Goal: Task Accomplishment & Management: Use online tool/utility

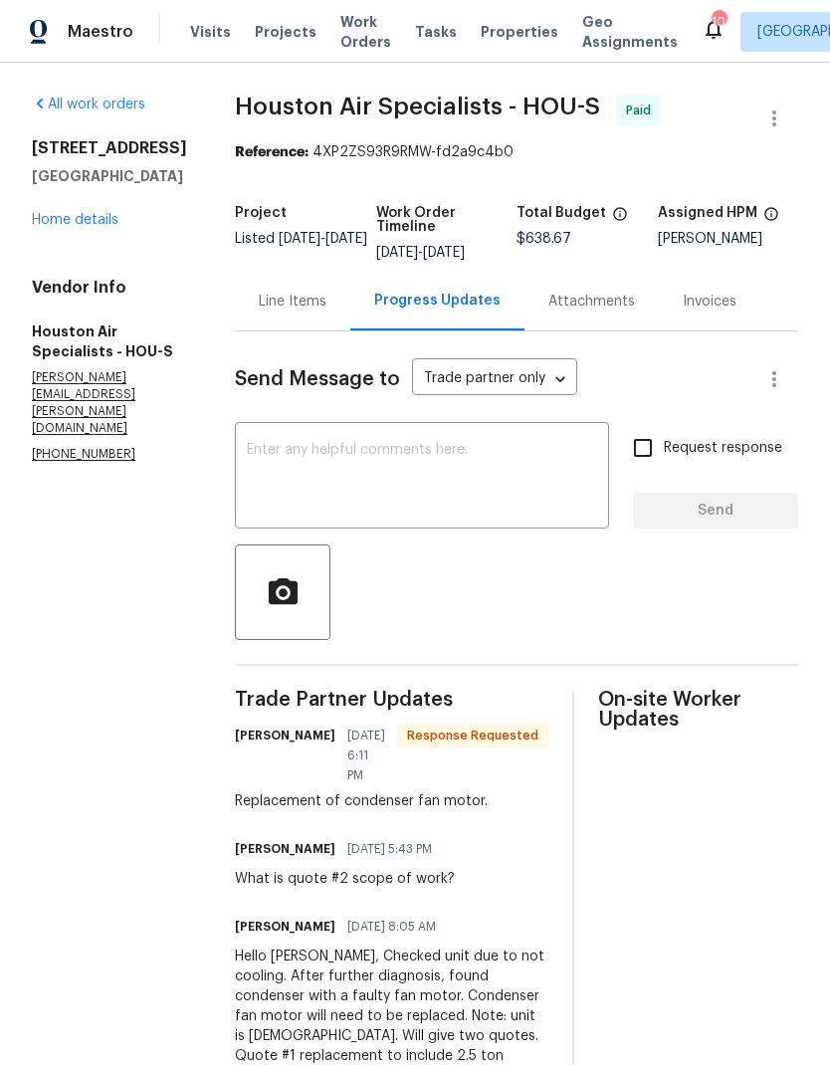
click at [521, 484] on textarea at bounding box center [422, 478] width 350 height 70
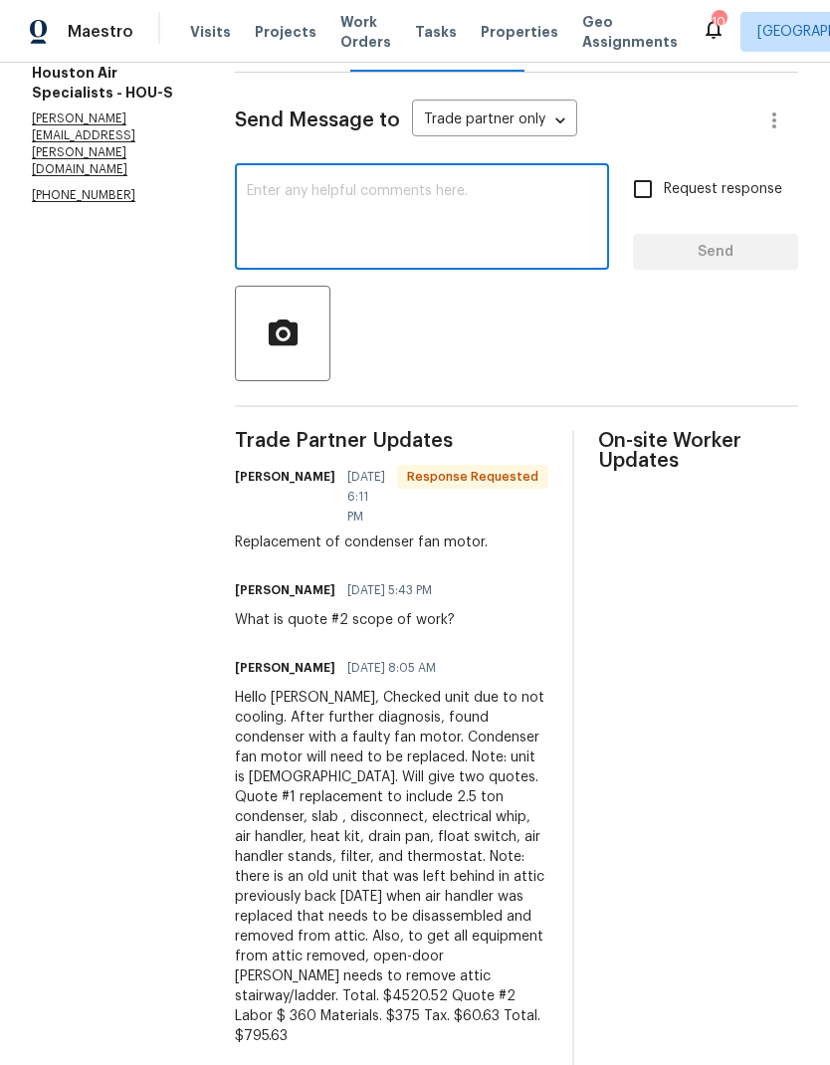
scroll to position [263, 0]
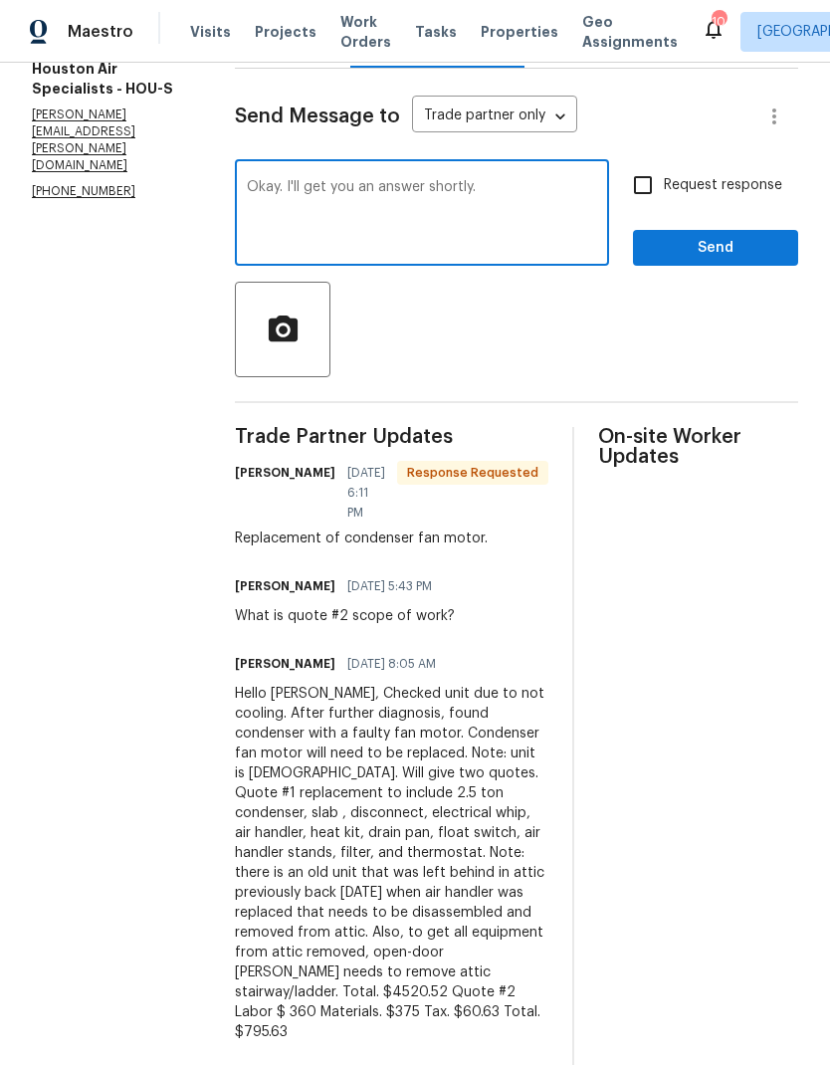
type textarea "Okay. I'll get you an answer shortly."
click at [737, 249] on span "Send" at bounding box center [715, 248] width 133 height 25
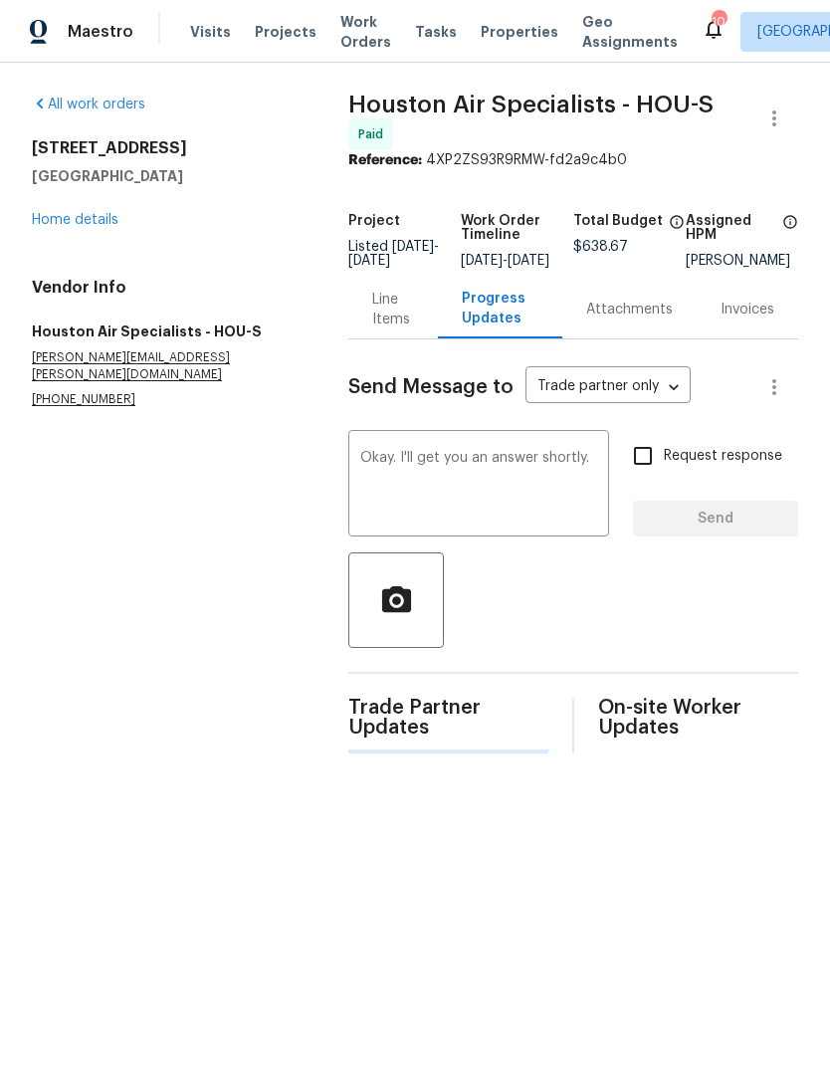
scroll to position [0, 0]
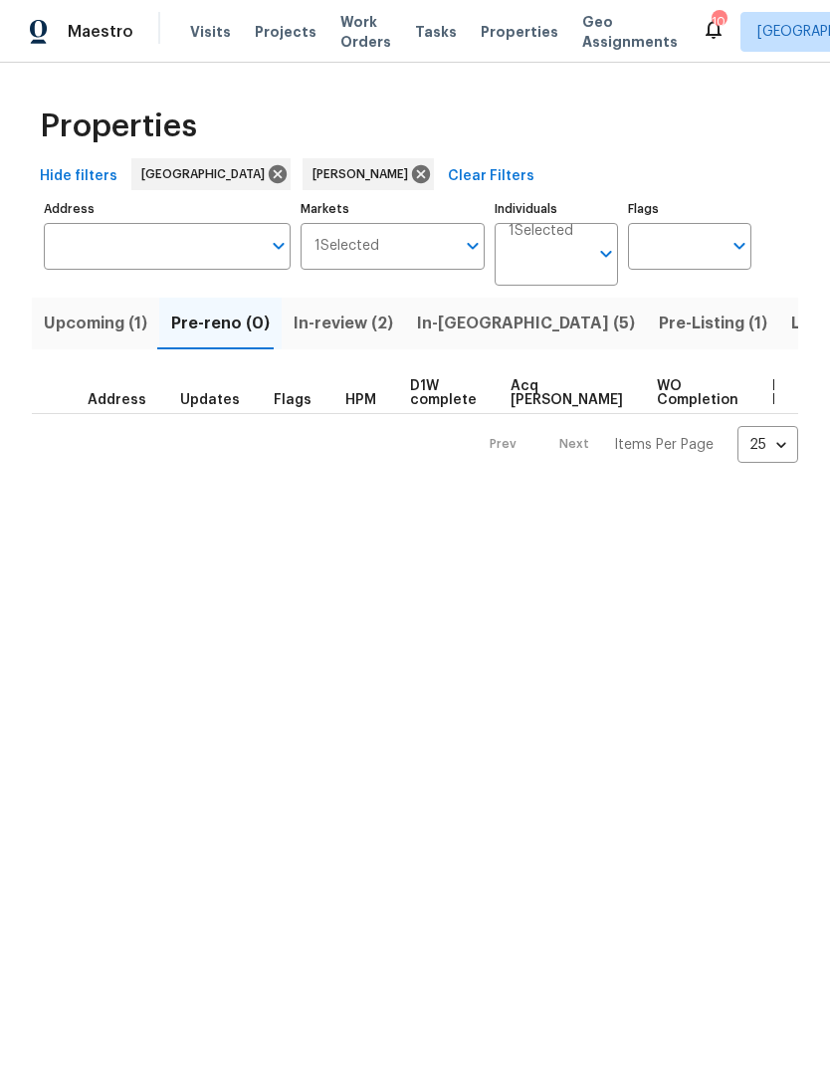
click at [441, 331] on span "In-reno (5)" at bounding box center [526, 324] width 218 height 28
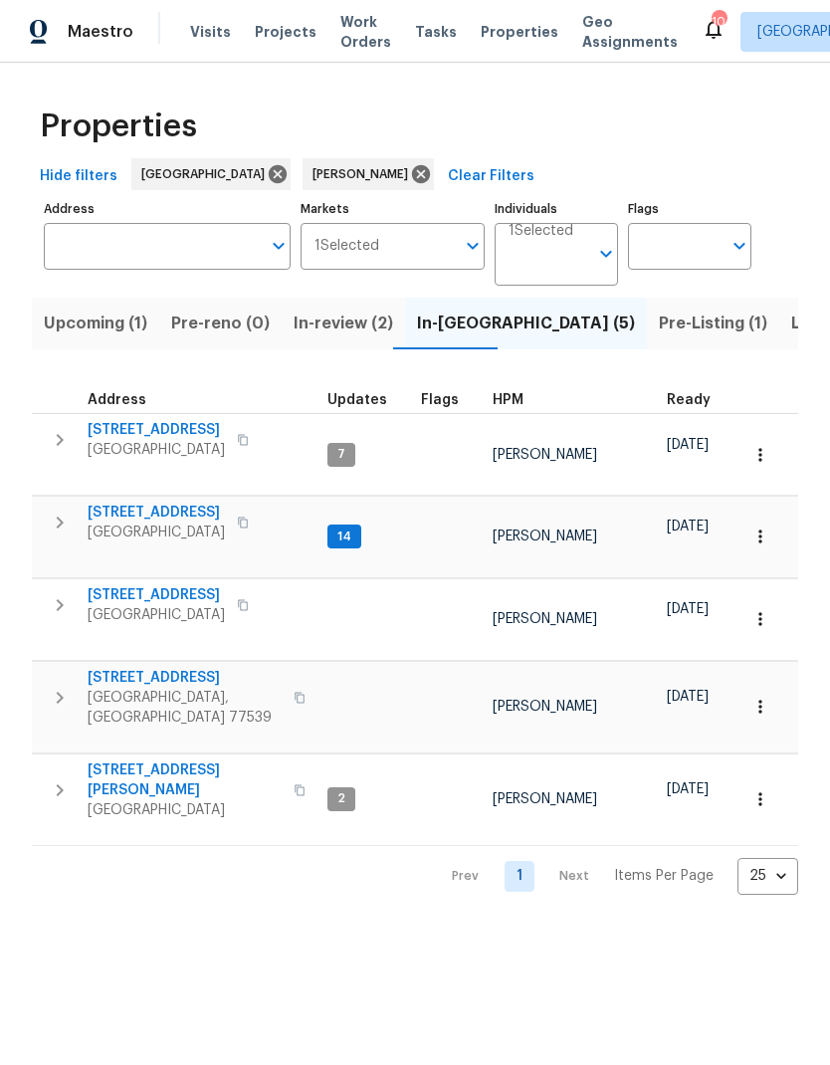
click at [161, 761] on span "10110 Willmont Rd" at bounding box center [185, 781] width 194 height 40
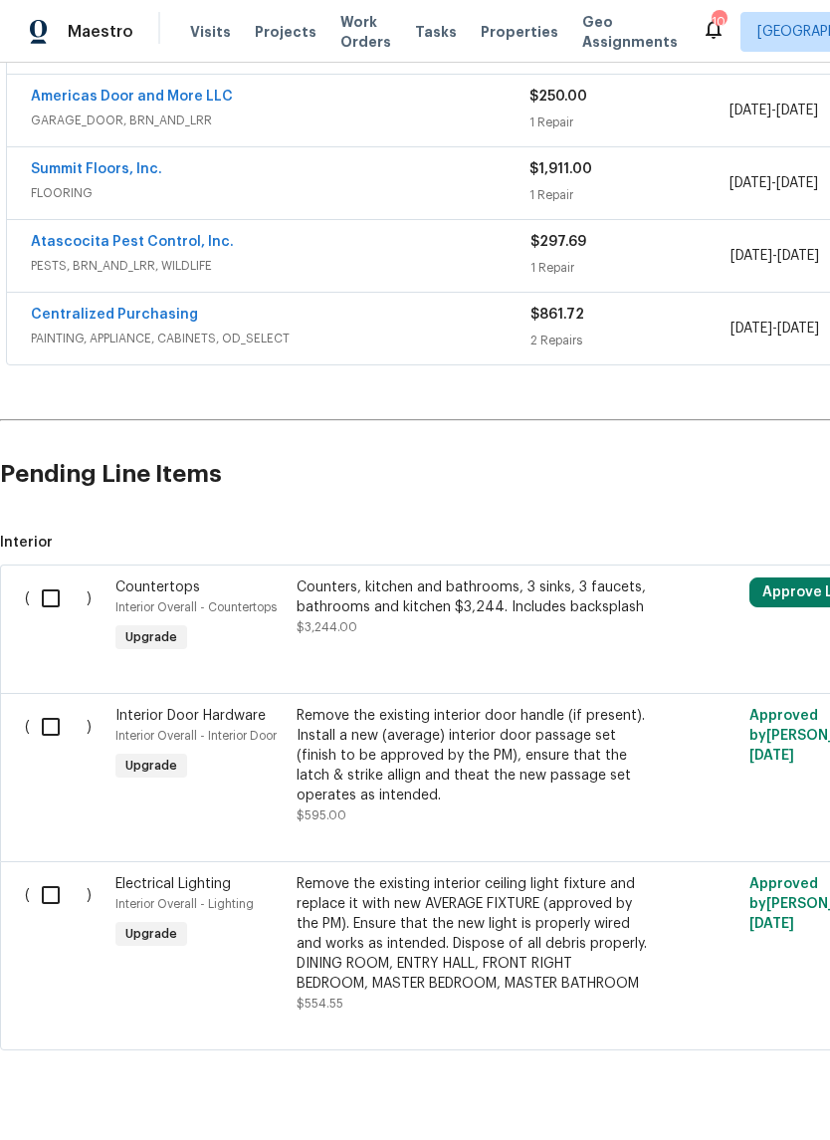
scroll to position [515, 0]
click at [55, 907] on input "checkbox" at bounding box center [58, 896] width 57 height 42
checkbox input "true"
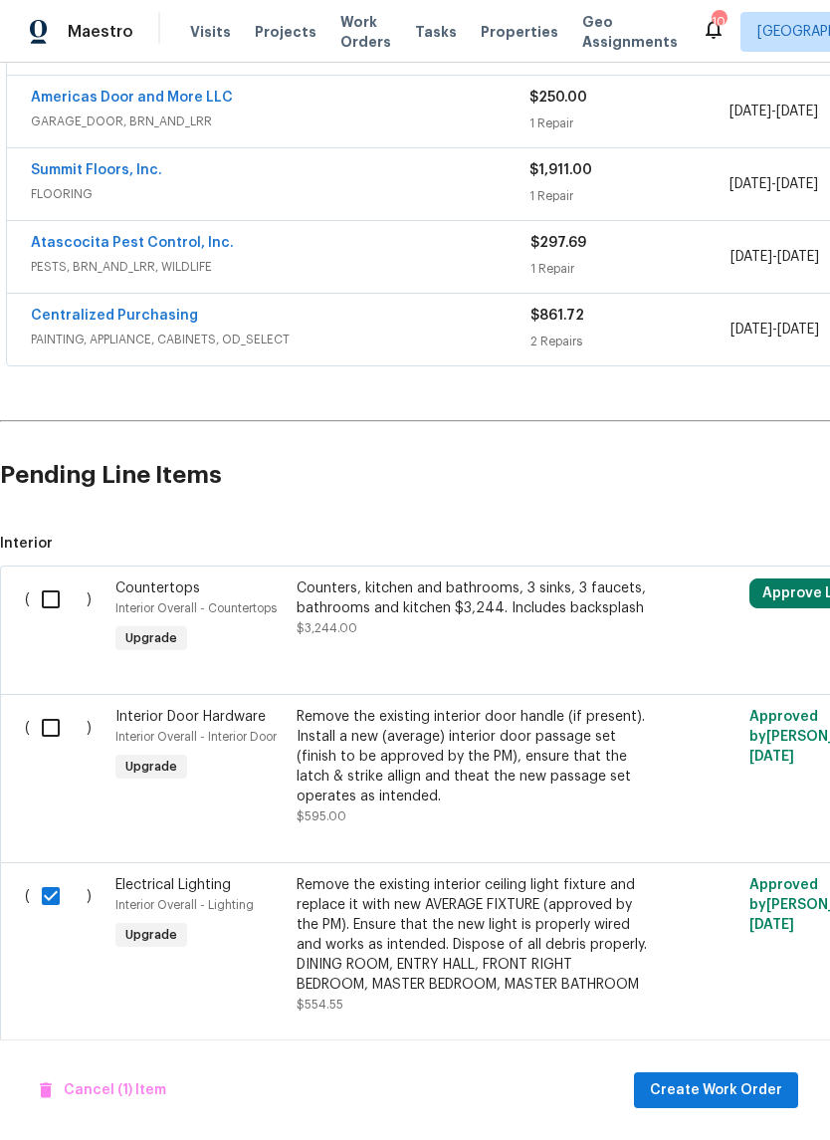
click at [56, 730] on input "checkbox" at bounding box center [58, 728] width 57 height 42
checkbox input "true"
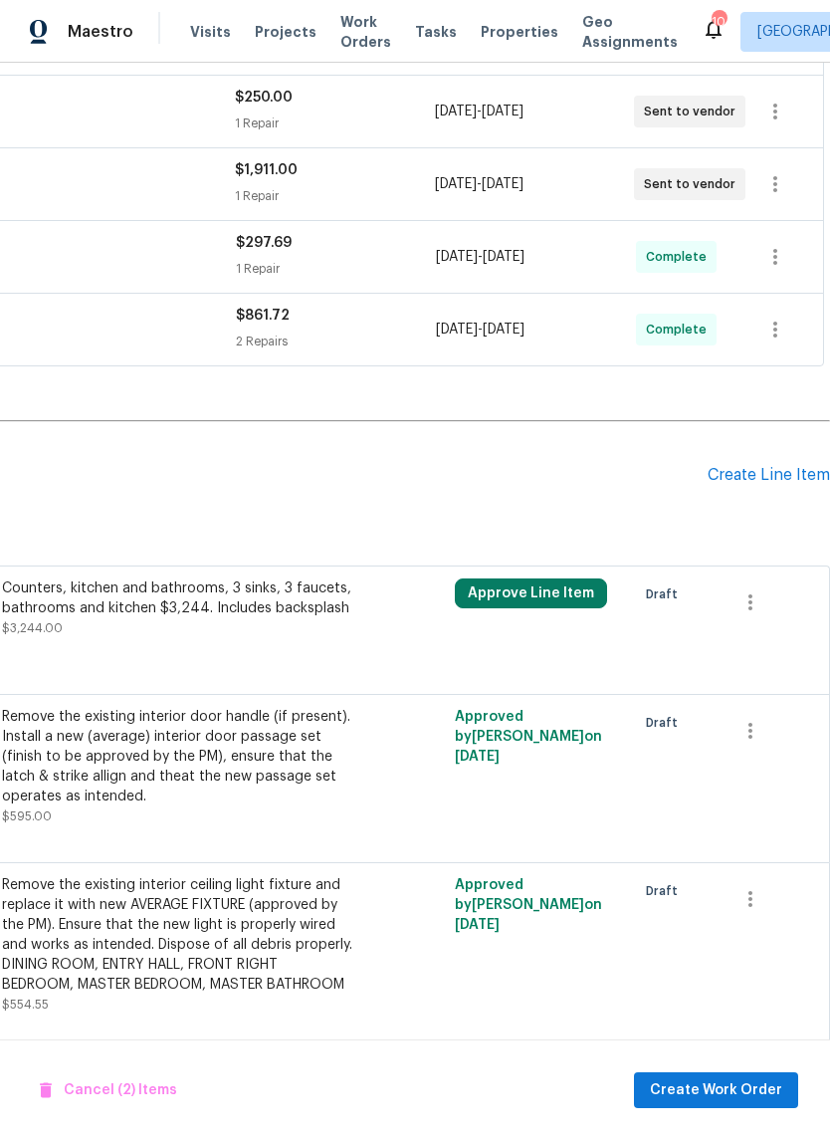
scroll to position [515, 295]
click at [743, 604] on icon "button" at bounding box center [751, 602] width 24 height 24
click at [777, 607] on li "Cancel" at bounding box center [765, 601] width 77 height 33
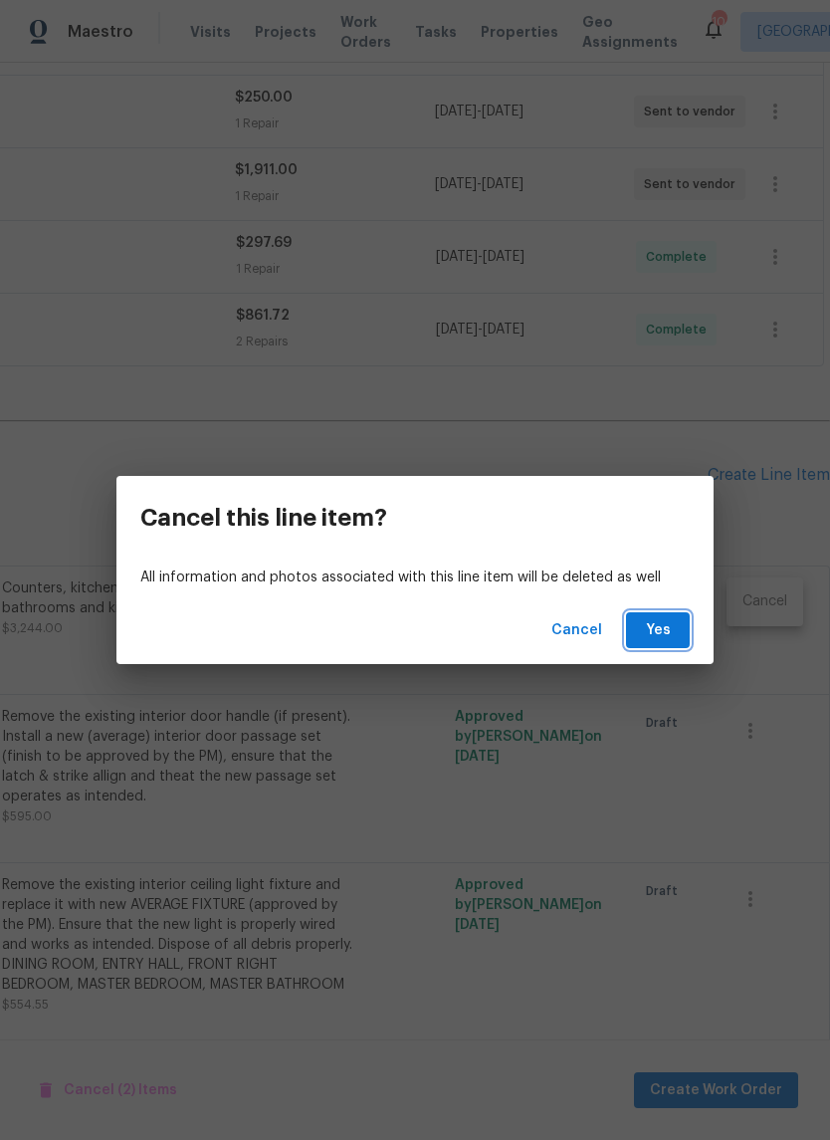
click at [665, 630] on span "Yes" at bounding box center [658, 630] width 32 height 25
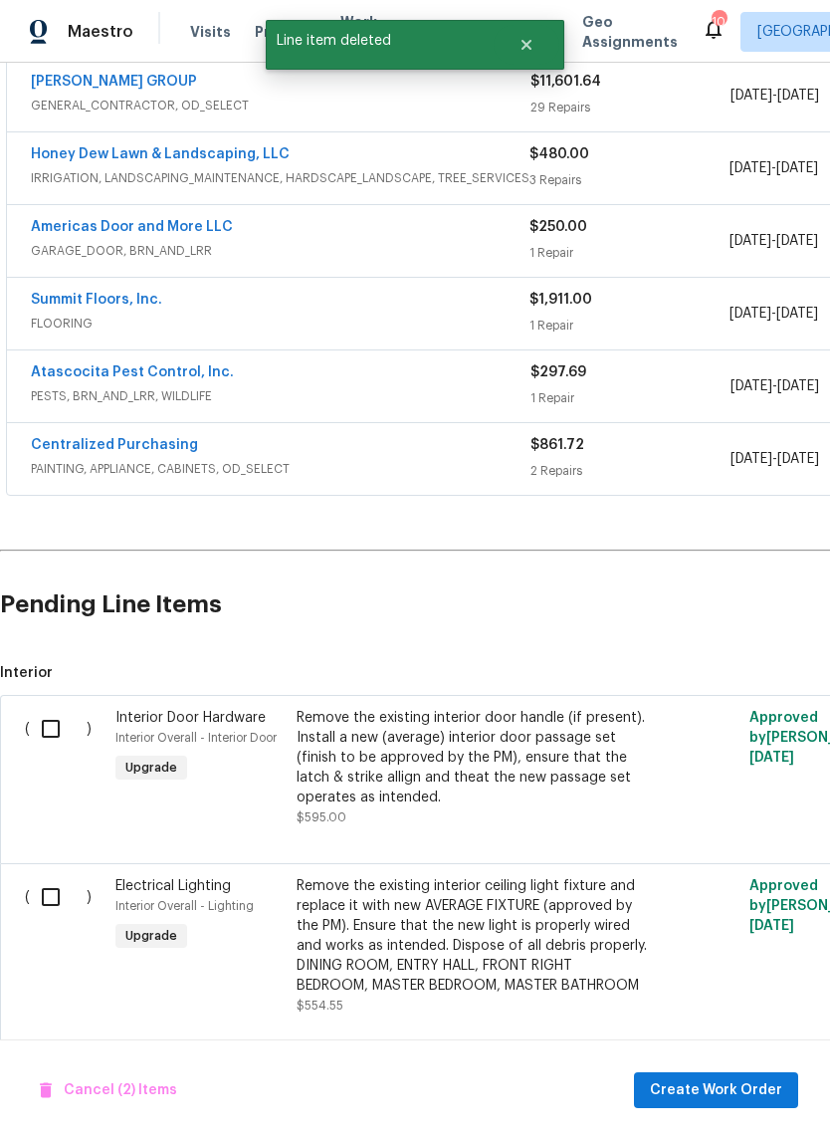
scroll to position [385, 0]
click at [43, 718] on input "checkbox" at bounding box center [58, 729] width 57 height 42
checkbox input "true"
click at [52, 896] on input "checkbox" at bounding box center [58, 897] width 57 height 42
checkbox input "true"
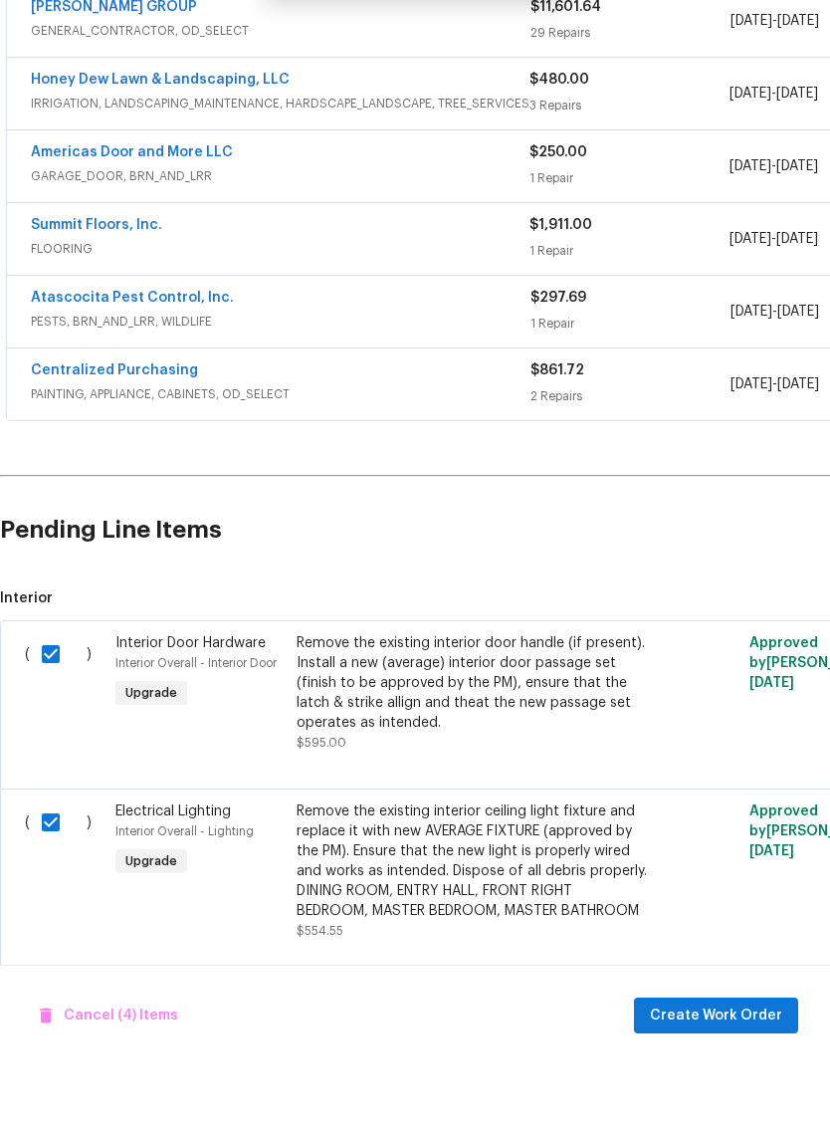
scroll to position [49, 0]
click at [735, 1078] on span "Create Work Order" at bounding box center [716, 1090] width 132 height 25
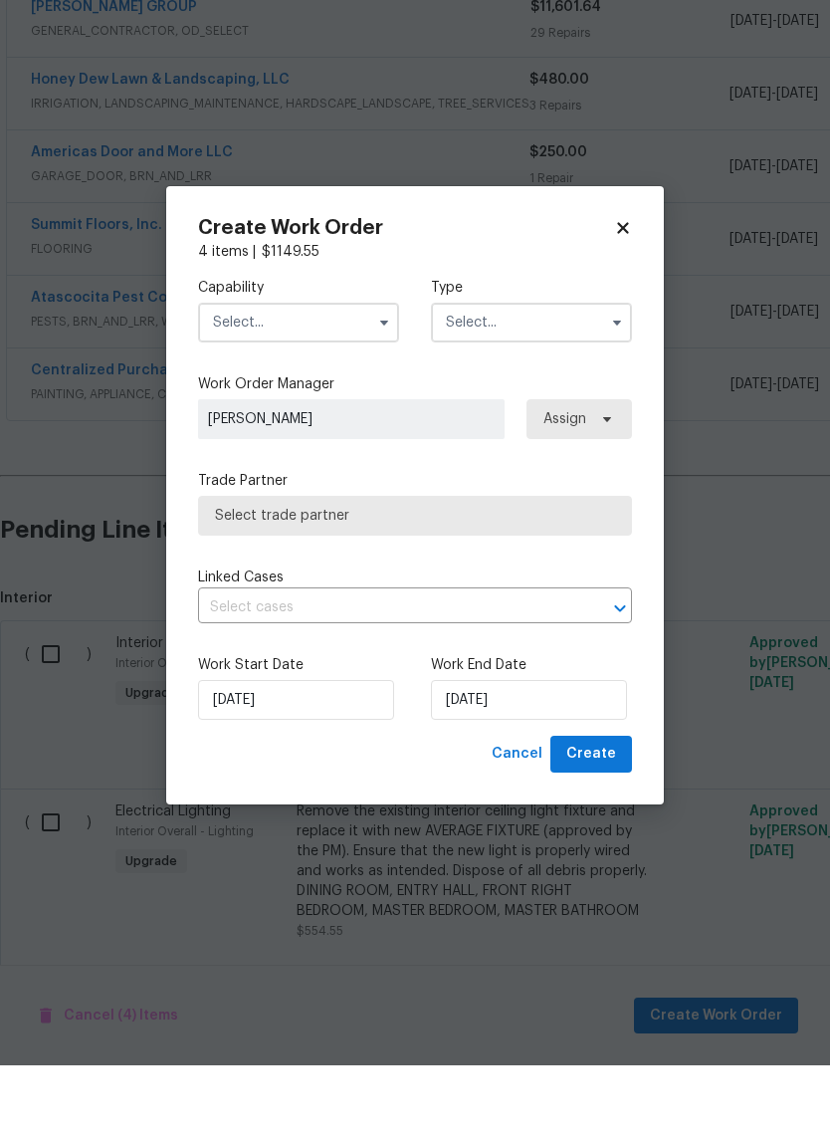
checkbox input "false"
click at [376, 389] on icon "button" at bounding box center [384, 397] width 16 height 16
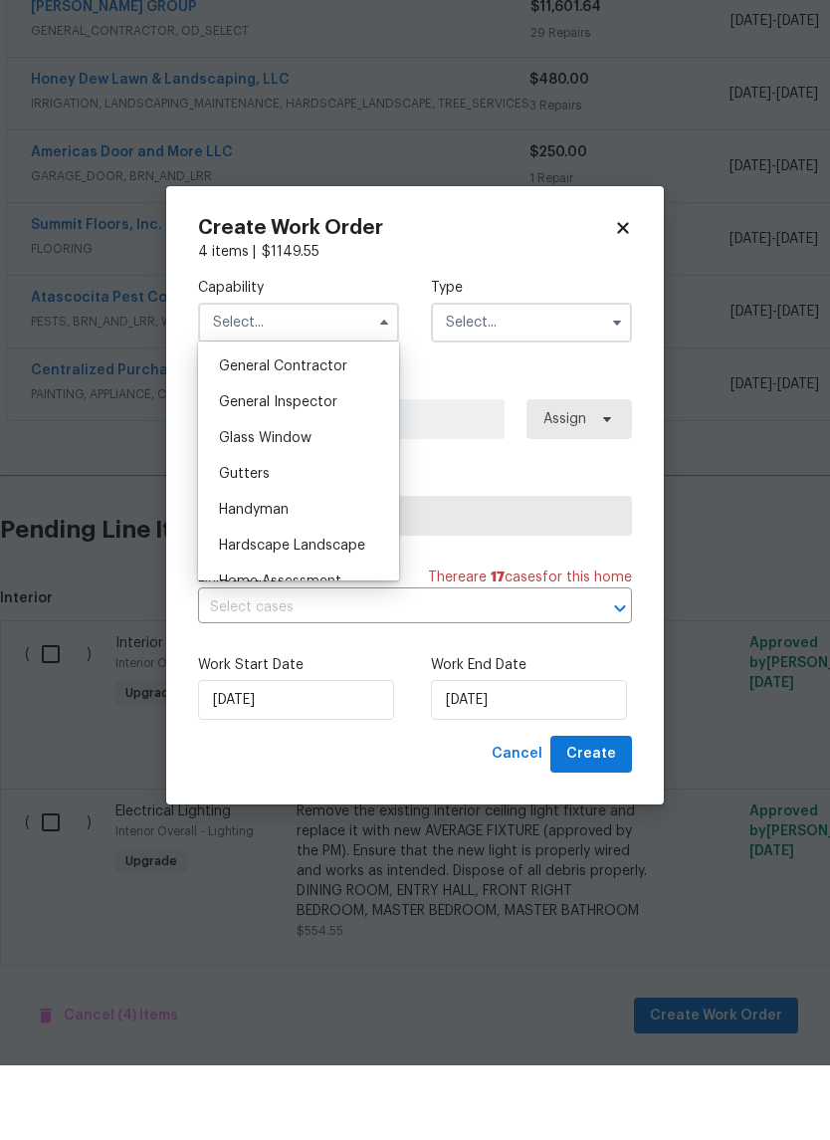
scroll to position [928, 0]
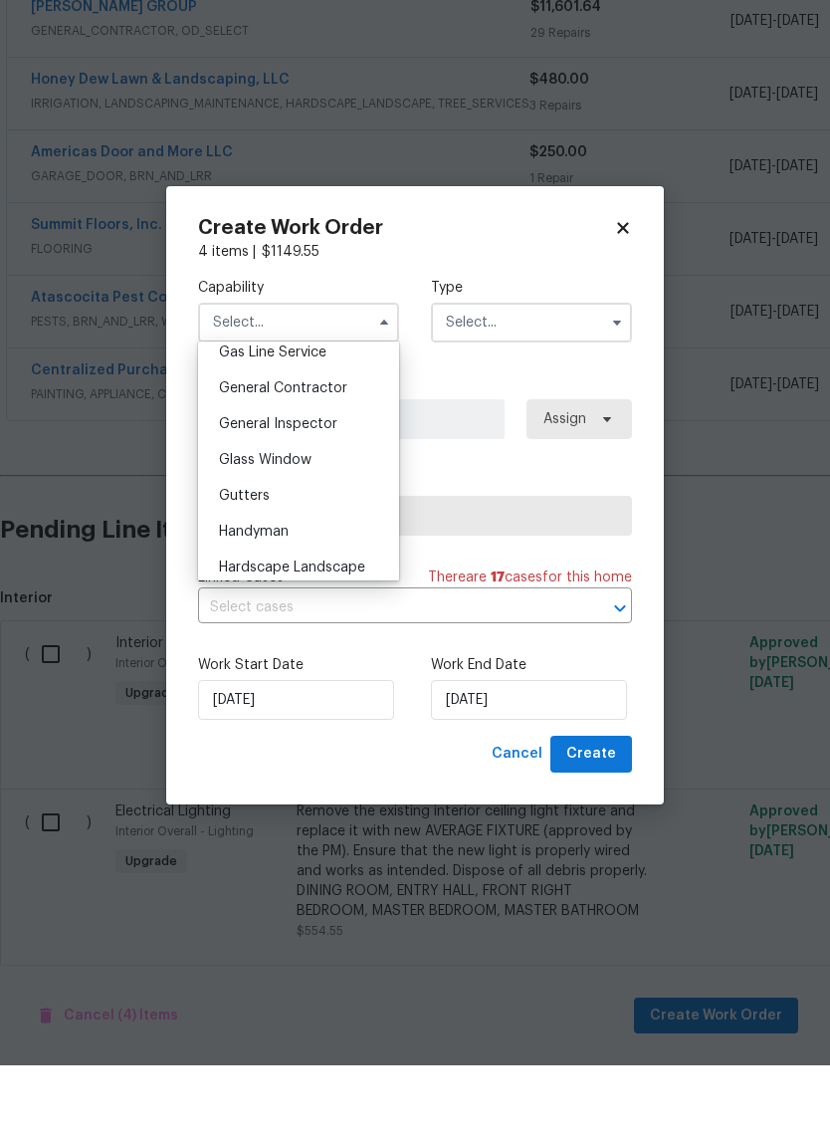
click at [343, 456] on span "General Contractor" at bounding box center [283, 463] width 128 height 14
type input "General Contractor"
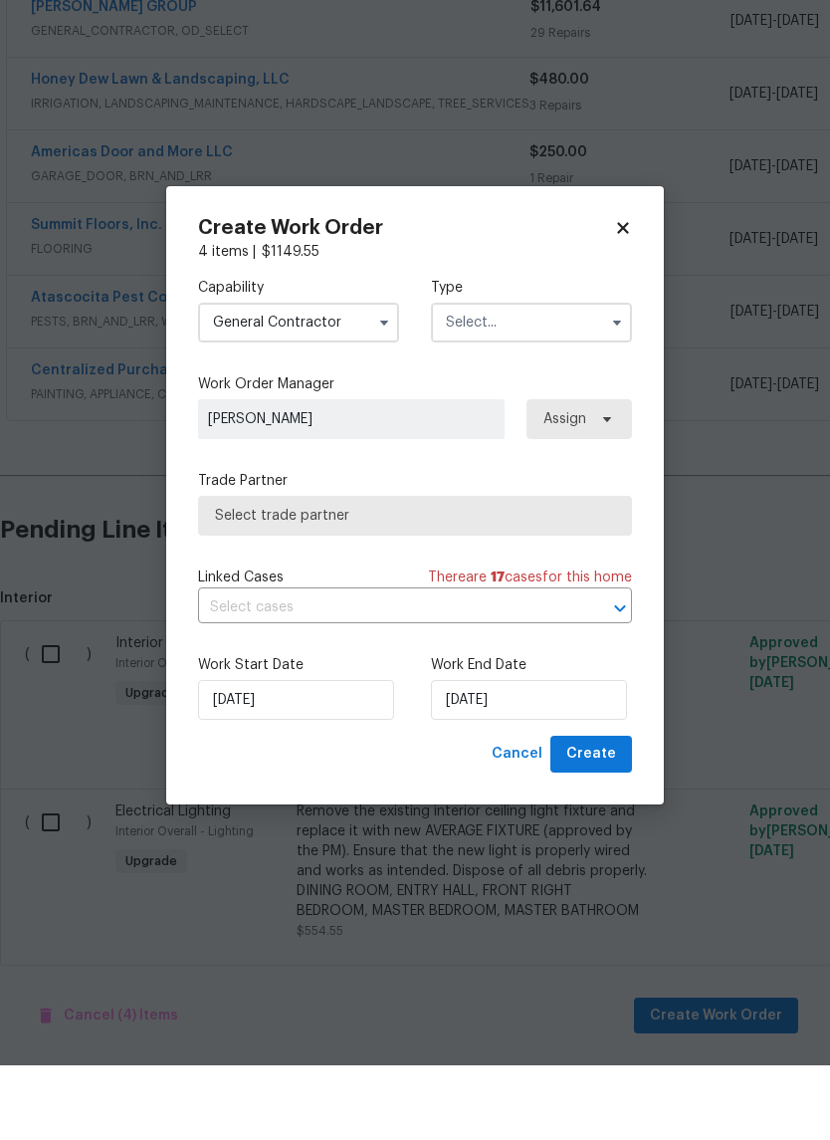
click at [552, 377] on input "text" at bounding box center [531, 397] width 201 height 40
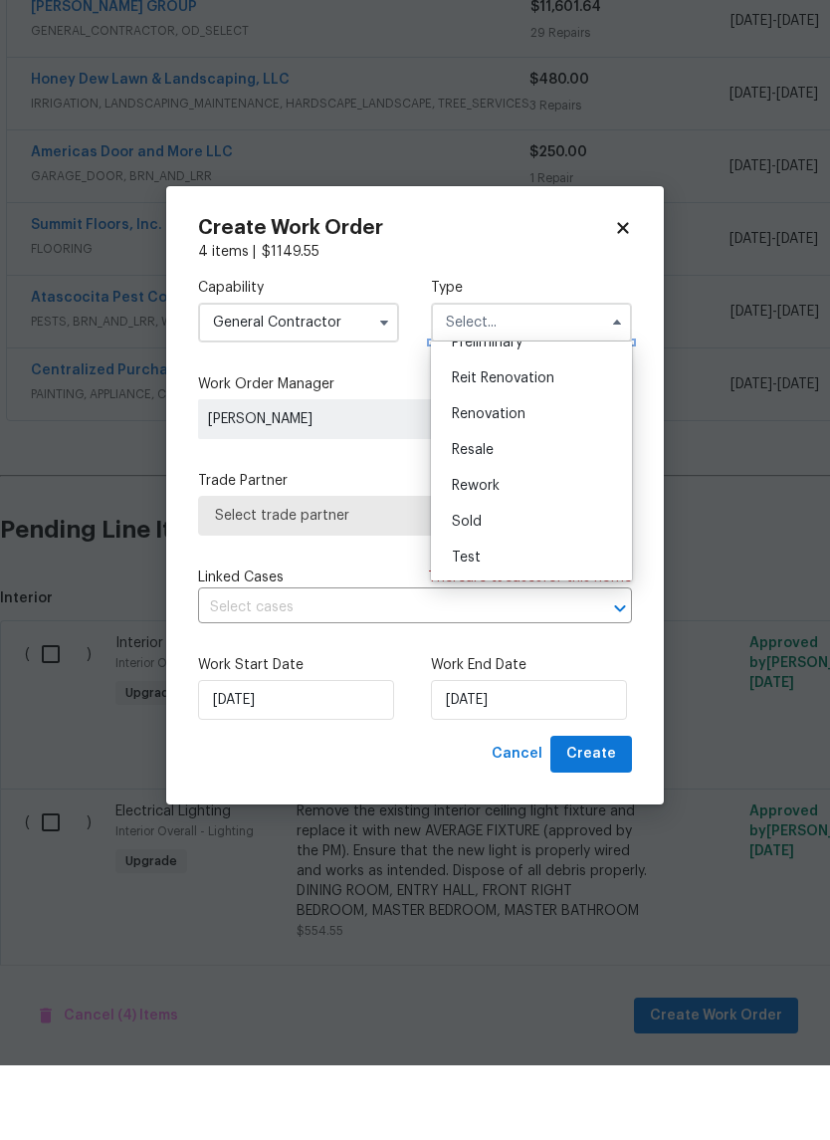
scroll to position [452, 0]
click at [515, 482] on span "Renovation" at bounding box center [489, 489] width 74 height 14
type input "Renovation"
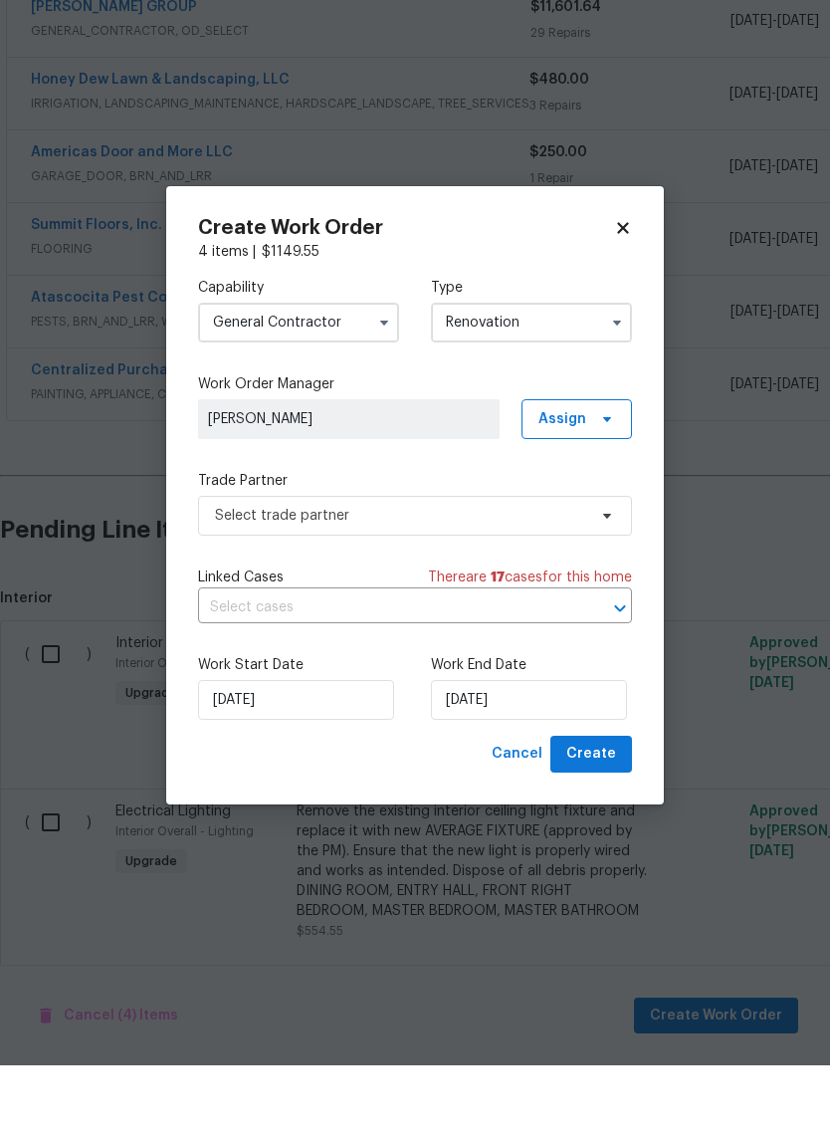
scroll to position [0, 0]
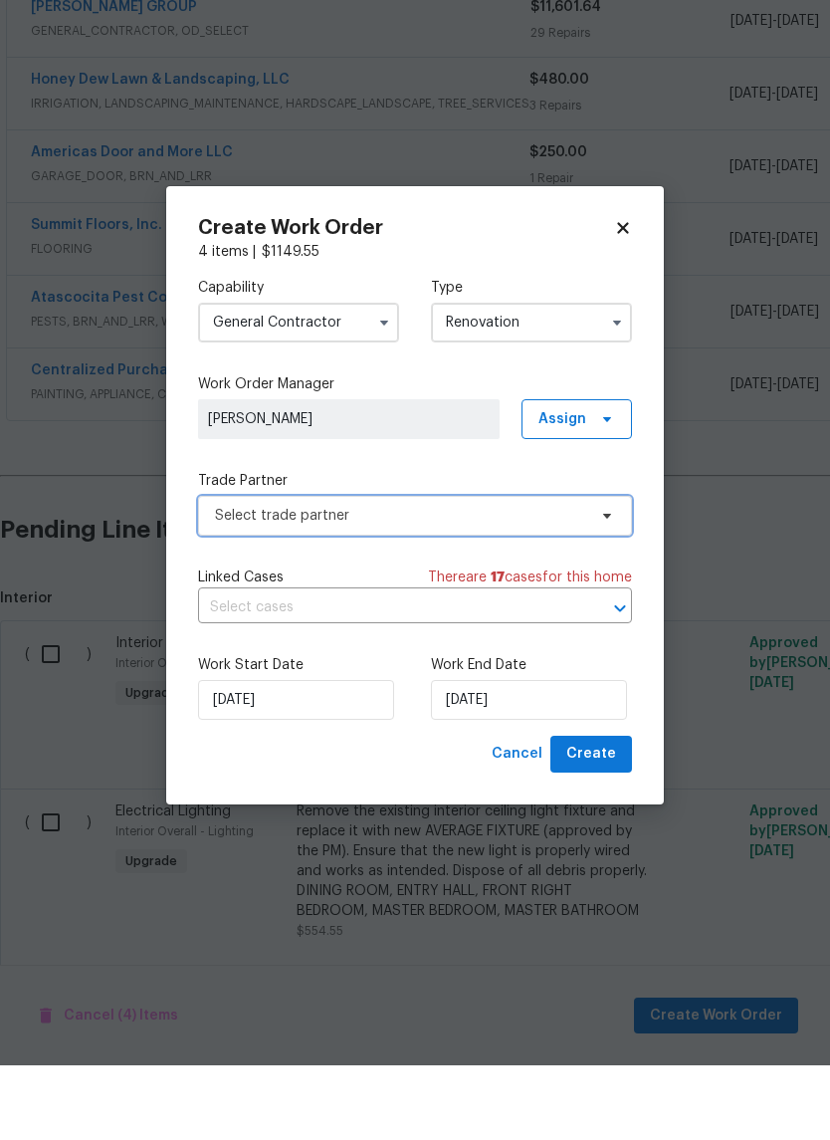
click at [461, 580] on span "Select trade partner" at bounding box center [400, 590] width 371 height 20
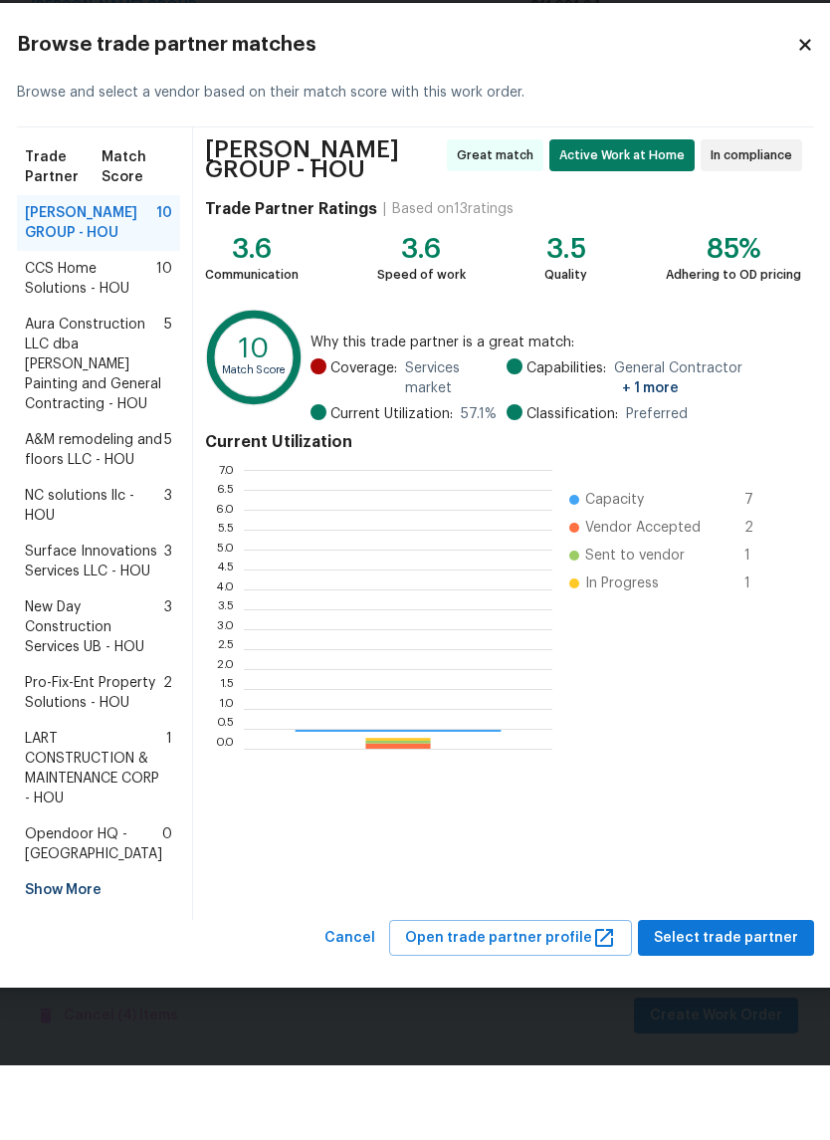
scroll to position [279, 309]
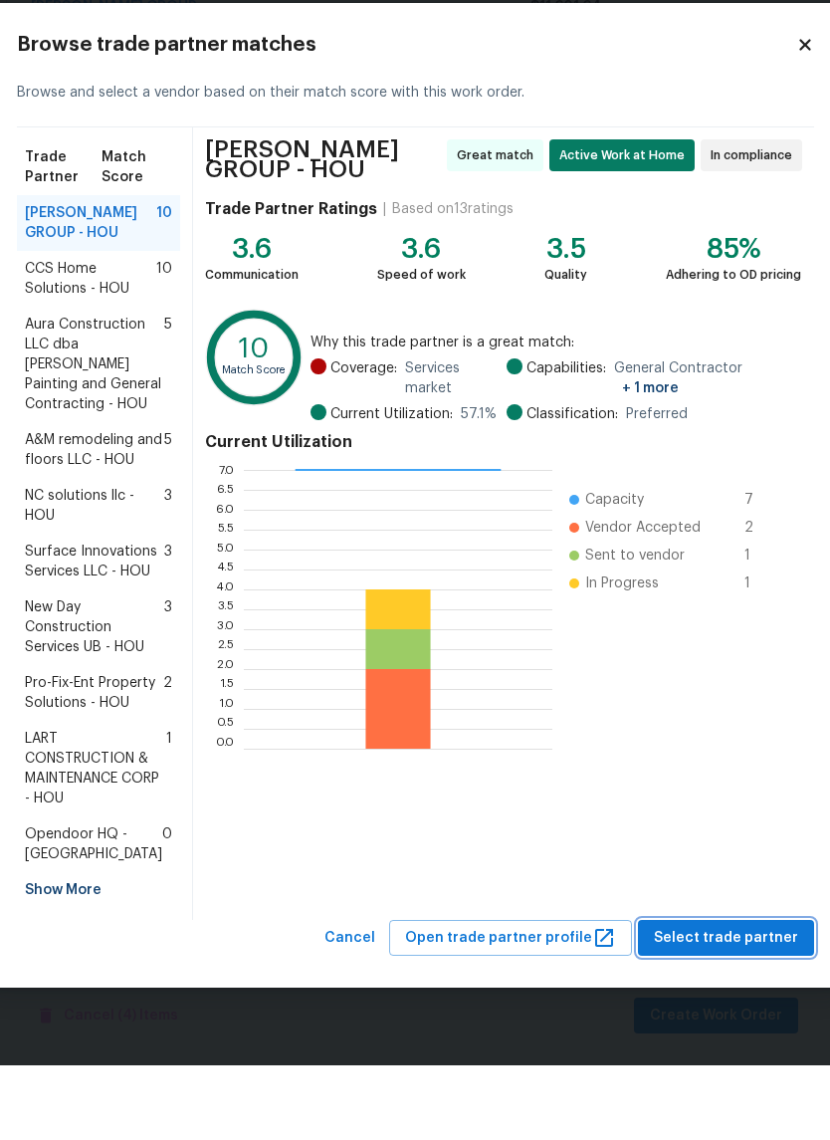
click at [735, 1001] on span "Select trade partner" at bounding box center [726, 1013] width 144 height 25
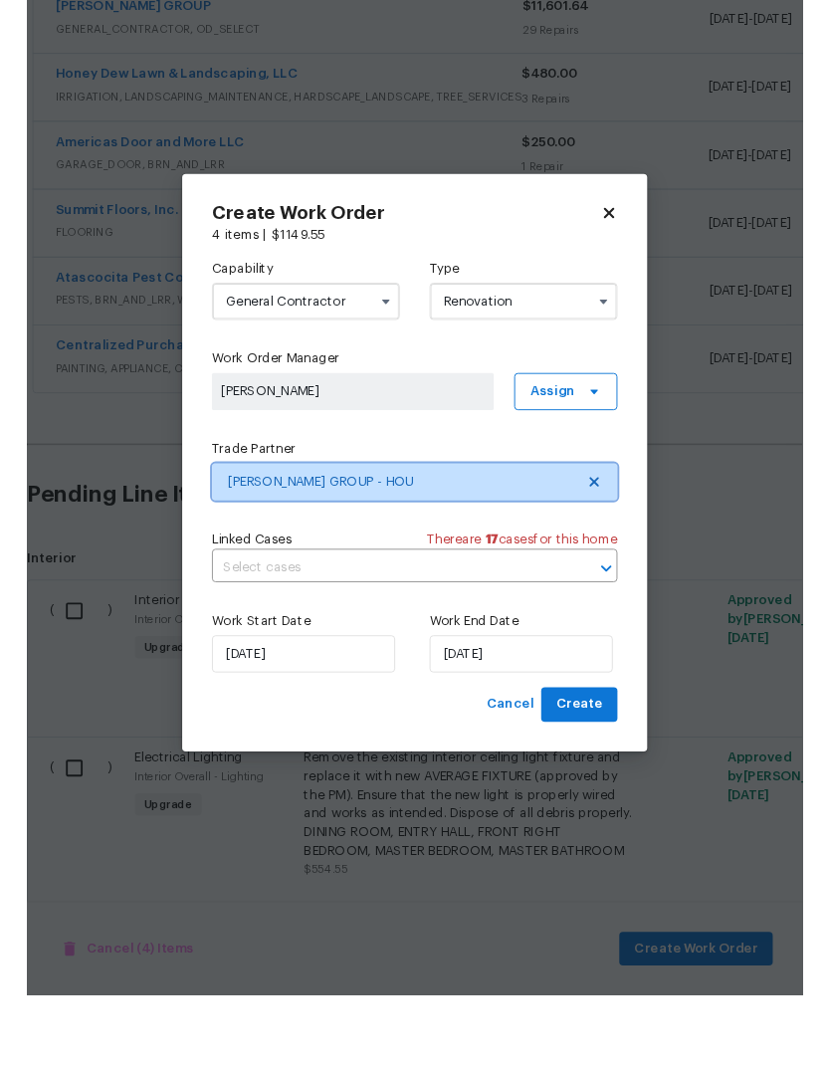
scroll to position [0, 0]
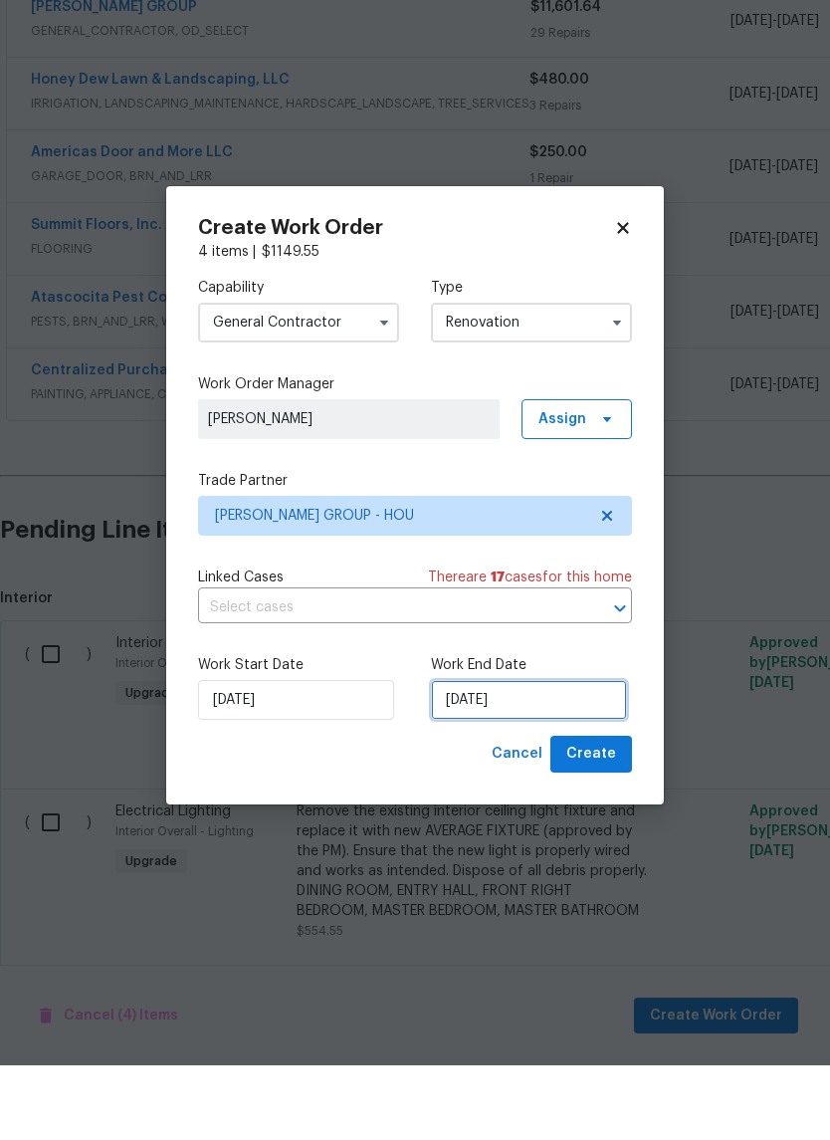
click at [550, 755] on input "[DATE]" at bounding box center [529, 775] width 196 height 40
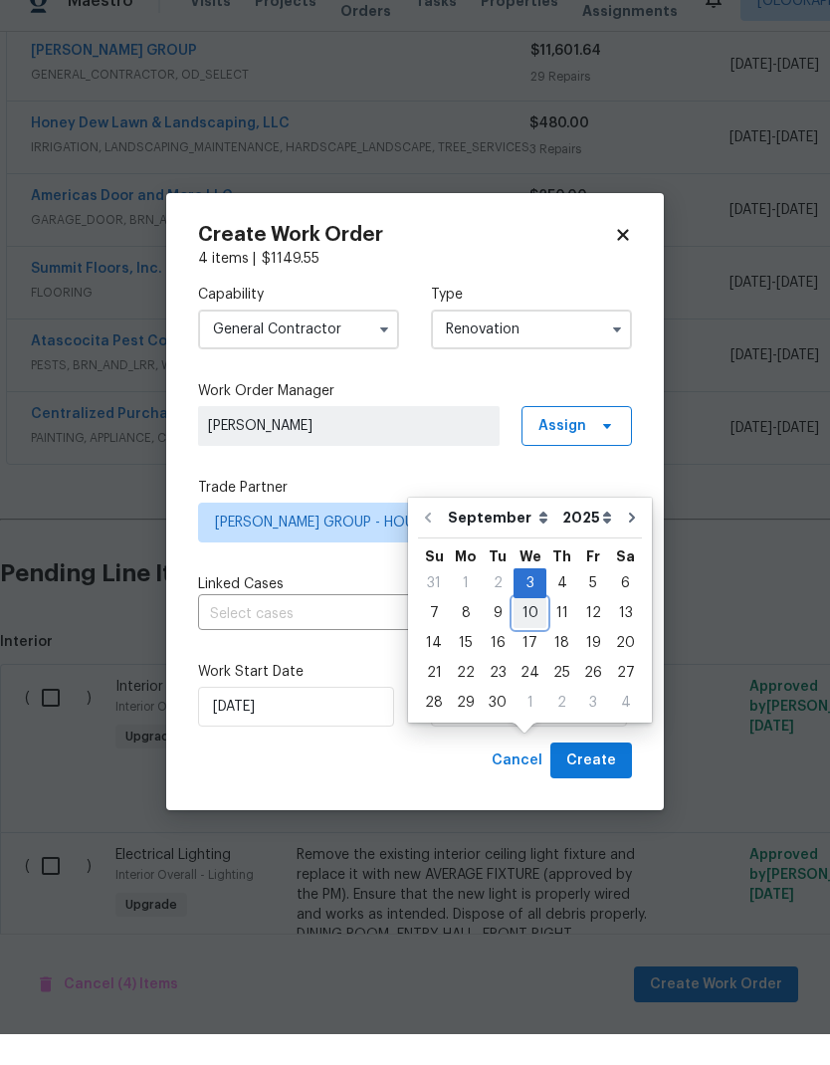
click at [532, 630] on div "10" at bounding box center [530, 644] width 33 height 28
type input "[DATE]"
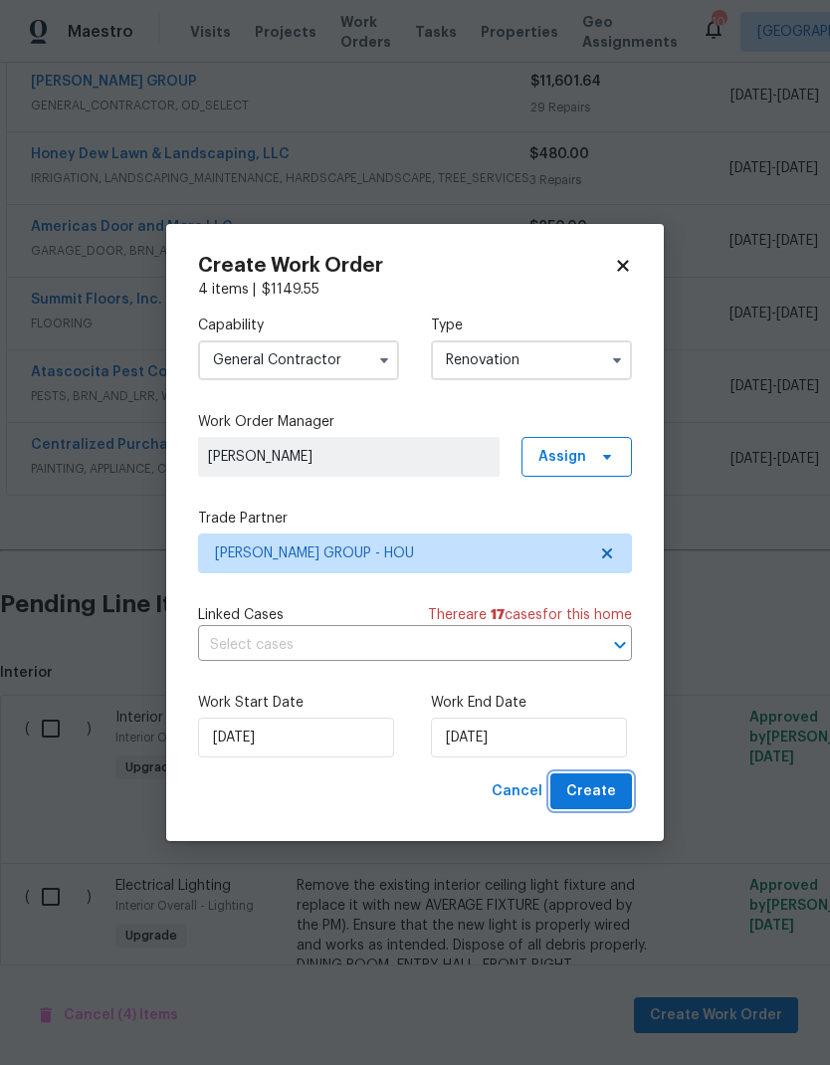
click at [608, 790] on span "Create" at bounding box center [592, 792] width 50 height 25
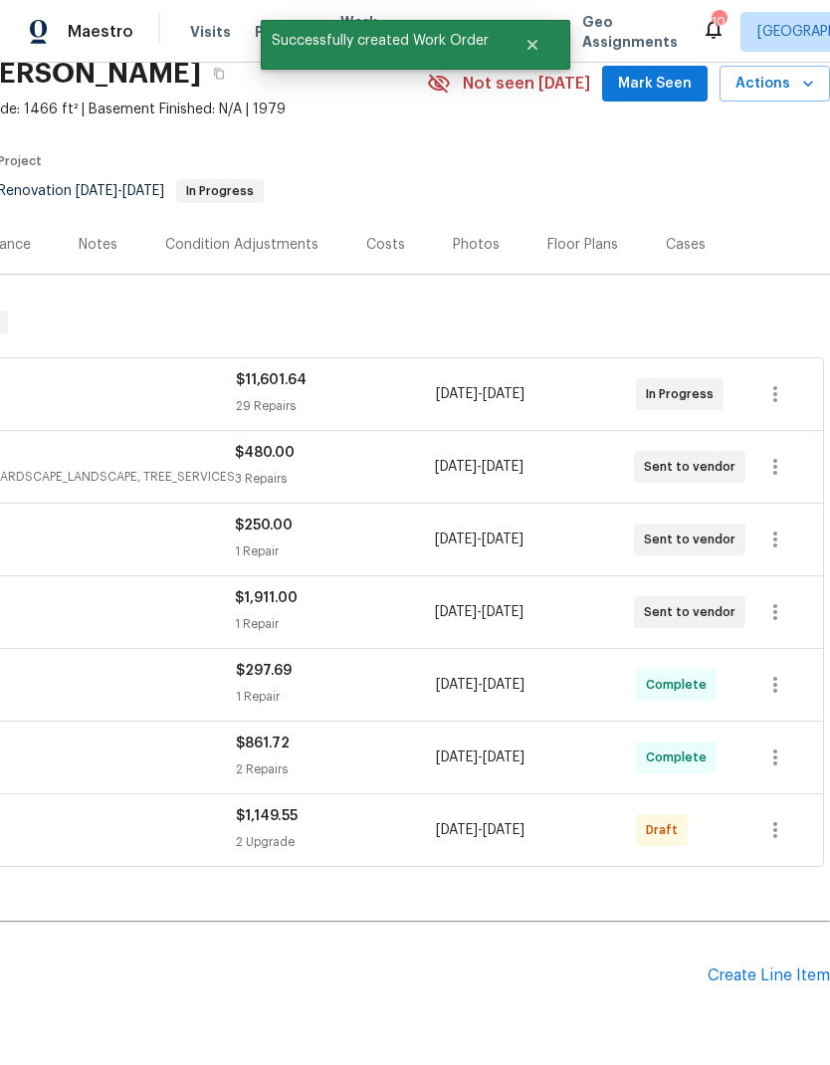
scroll to position [86, 295]
click at [788, 819] on icon "button" at bounding box center [776, 831] width 24 height 24
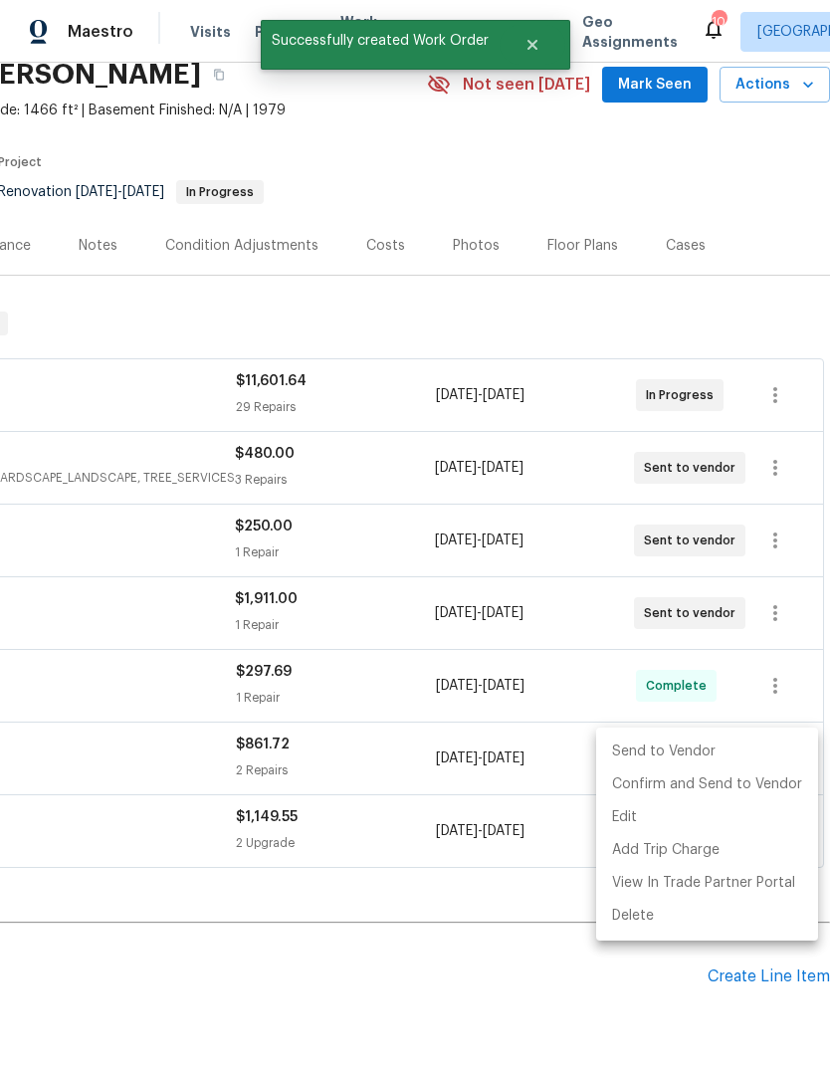
click at [720, 757] on li "Send to Vendor" at bounding box center [707, 752] width 222 height 33
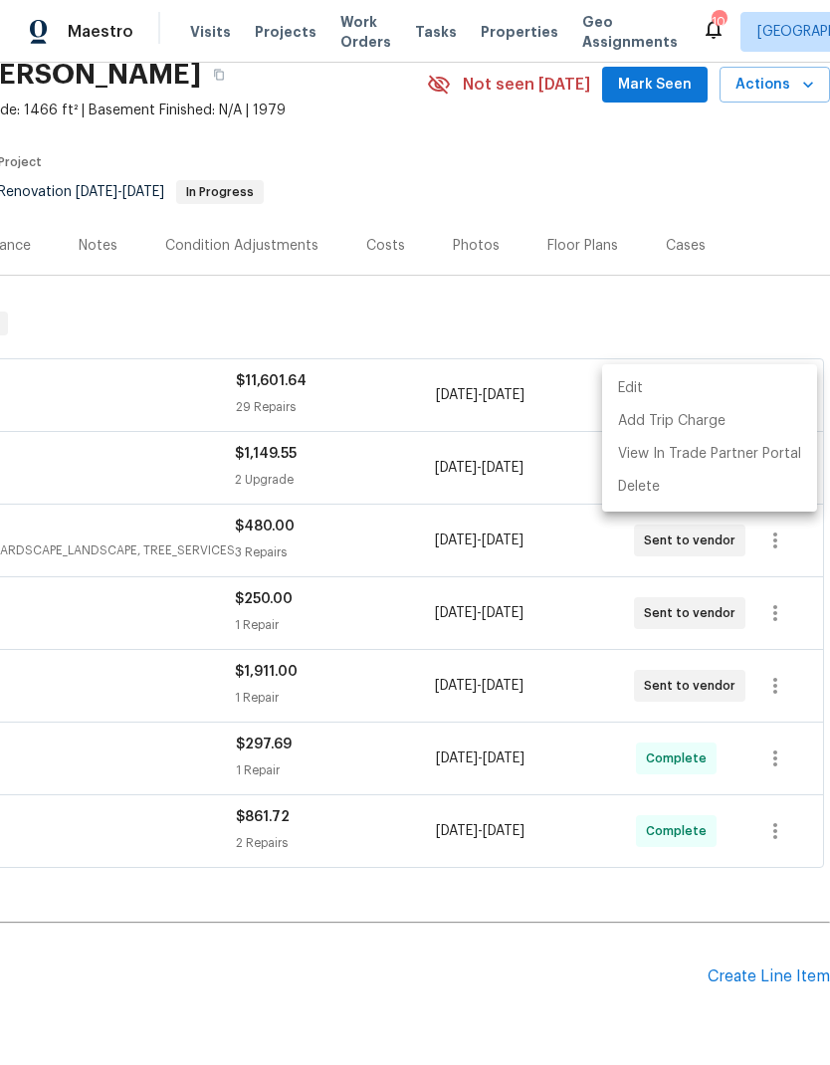
click at [486, 848] on div at bounding box center [415, 532] width 830 height 1065
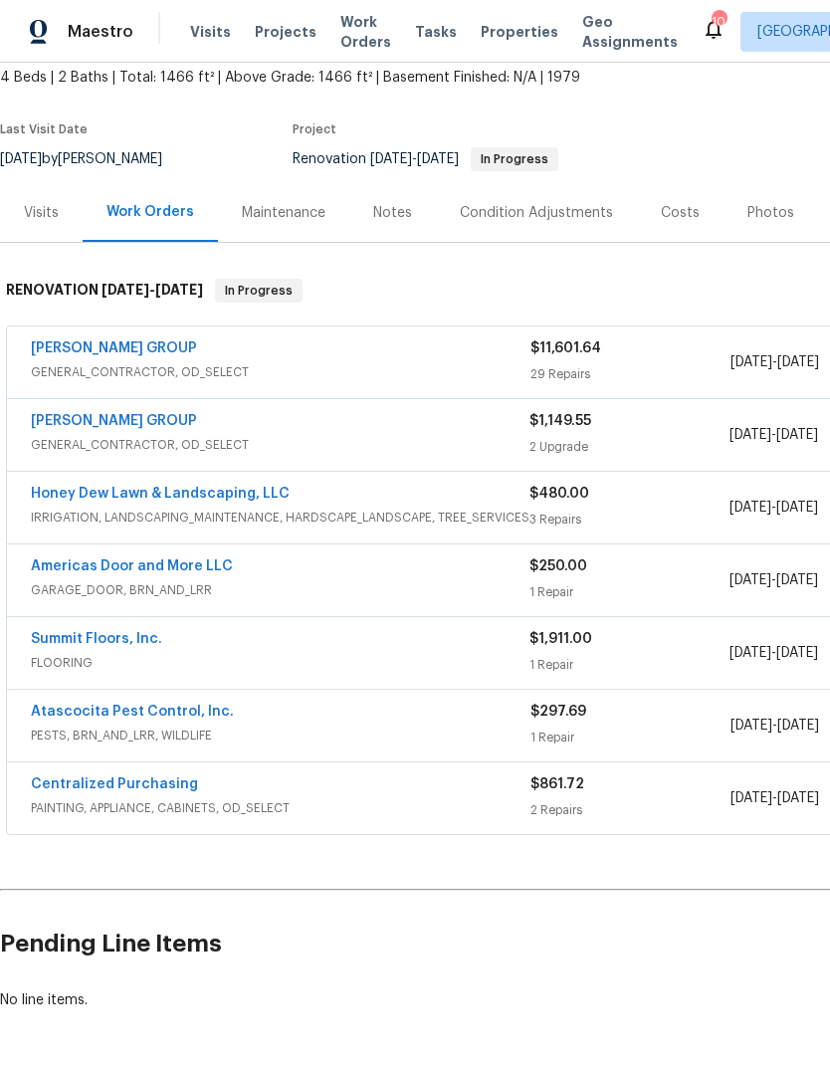
scroll to position [118, 0]
